Goal: Book appointment/travel/reservation

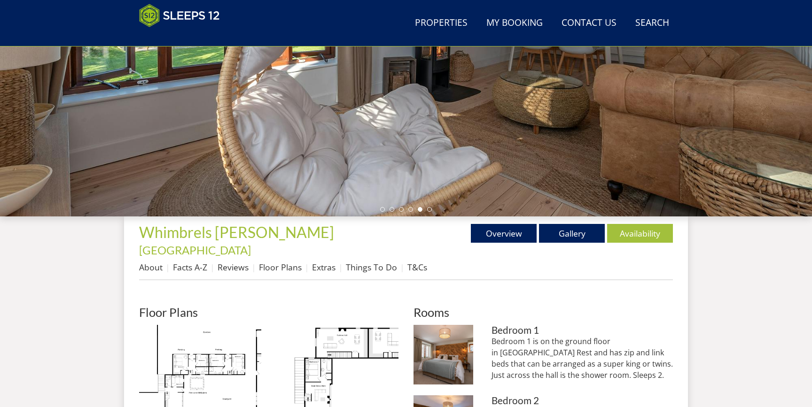
scroll to position [225, 0]
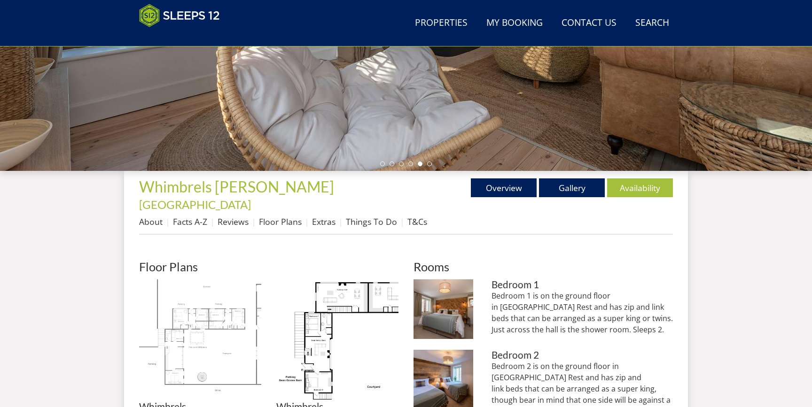
click at [224, 329] on img at bounding box center [200, 341] width 122 height 122
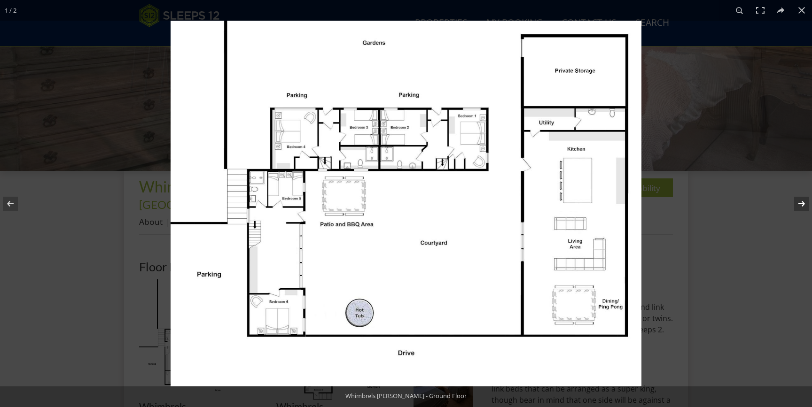
click at [799, 204] on button at bounding box center [795, 203] width 33 height 47
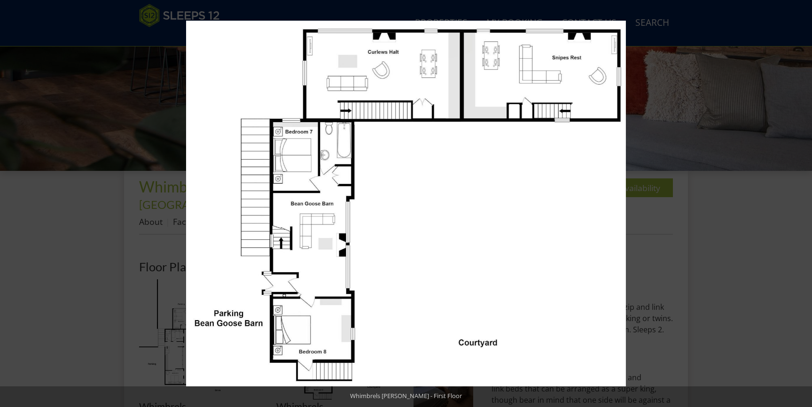
click at [685, 197] on div at bounding box center [592, 224] width 812 height 407
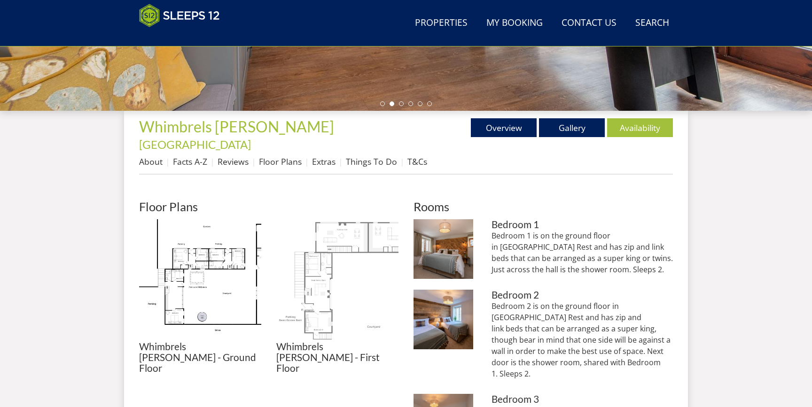
scroll to position [257, 0]
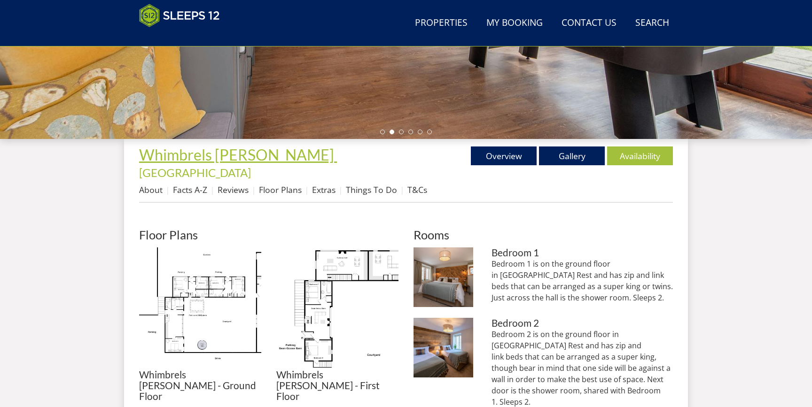
click at [218, 153] on span "Whimbrels [PERSON_NAME]" at bounding box center [236, 155] width 195 height 18
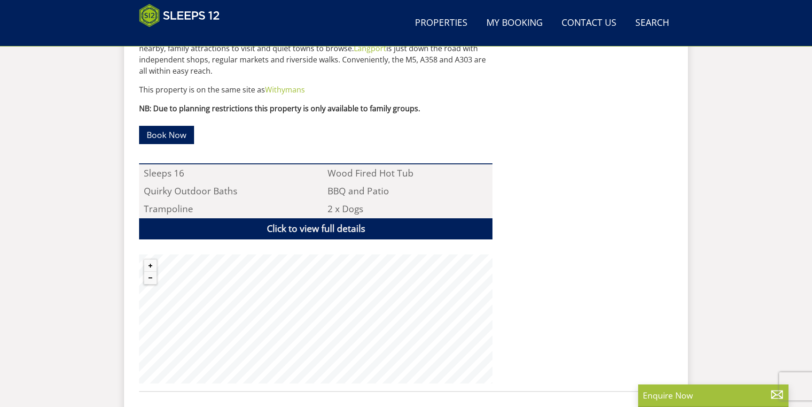
scroll to position [620, 0]
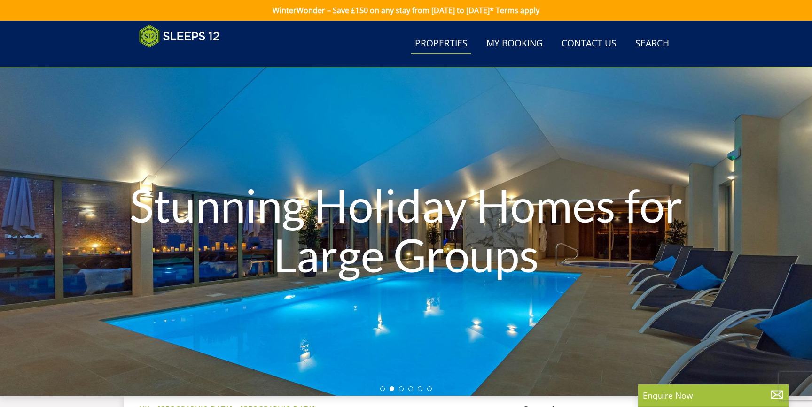
select select "12"
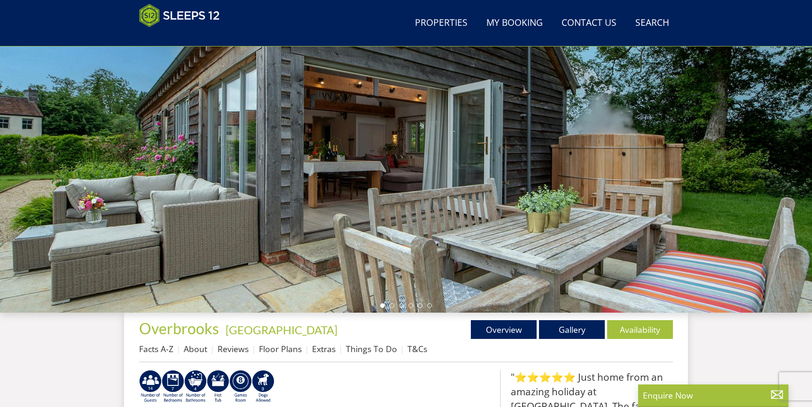
scroll to position [176, 0]
